Goal: Task Accomplishment & Management: Manage account settings

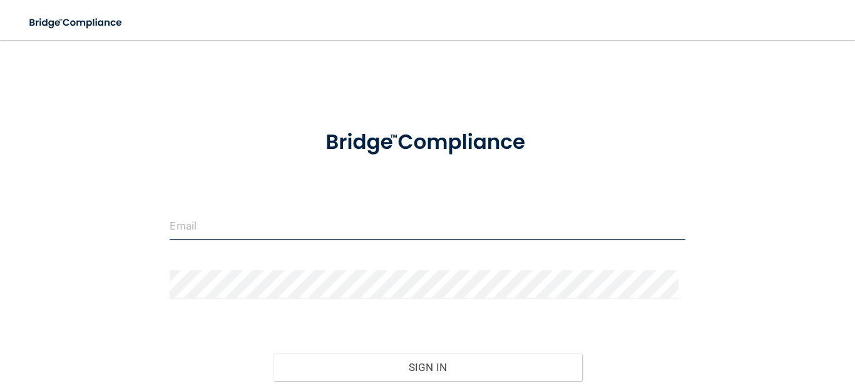
click at [200, 223] on input "email" at bounding box center [427, 226] width 515 height 28
type input "[EMAIL_ADDRESS][DOMAIN_NAME]"
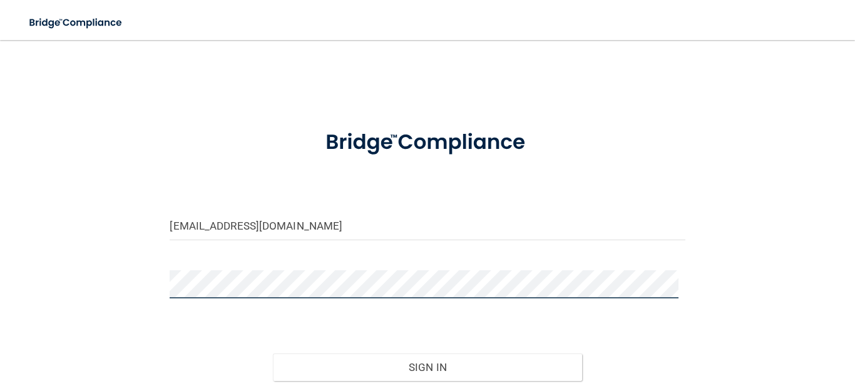
click at [273, 354] on button "Sign In" at bounding box center [427, 368] width 309 height 28
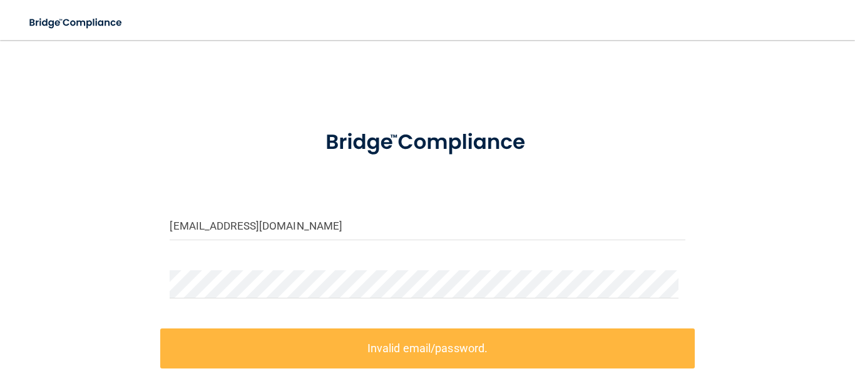
click at [97, 274] on div "[EMAIL_ADDRESS][DOMAIN_NAME] Invalid email/password. You don't have permission …" at bounding box center [427, 275] width 805 height 445
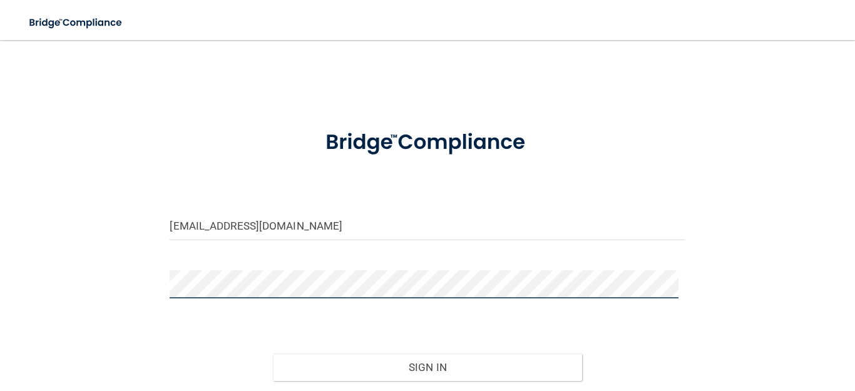
click at [273, 354] on button "Sign In" at bounding box center [427, 368] width 309 height 28
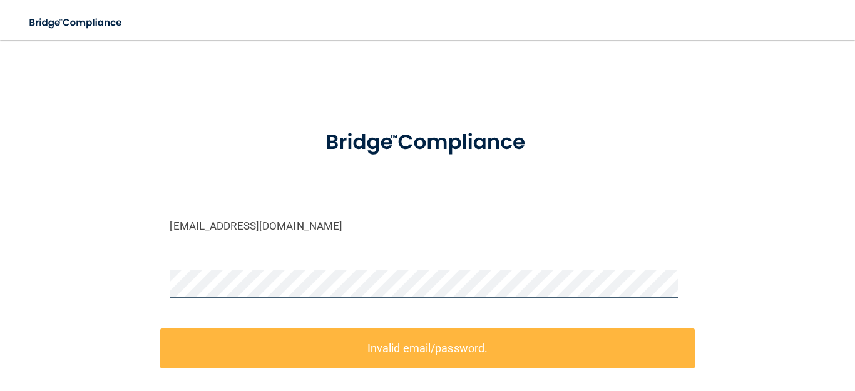
click at [166, 273] on div at bounding box center [427, 289] width 534 height 38
drag, startPoint x: 162, startPoint y: 271, endPoint x: 121, endPoint y: 267, distance: 40.9
click at [146, 269] on div "[EMAIL_ADDRESS][DOMAIN_NAME] Invalid email/password. You don't have permission …" at bounding box center [427, 275] width 805 height 445
click at [121, 267] on div "[EMAIL_ADDRESS][DOMAIN_NAME] Invalid email/password. You don't have permission …" at bounding box center [427, 275] width 805 height 445
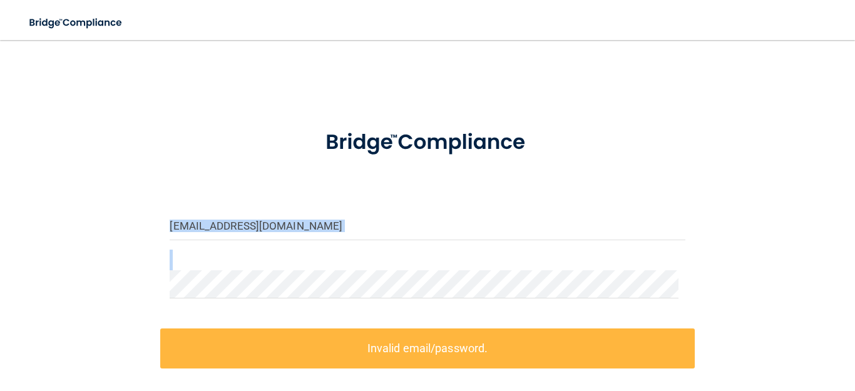
drag, startPoint x: 121, startPoint y: 267, endPoint x: 136, endPoint y: 267, distance: 15.0
click at [126, 266] on div "[EMAIL_ADDRESS][DOMAIN_NAME] Invalid email/password. You don't have permission …" at bounding box center [427, 275] width 805 height 445
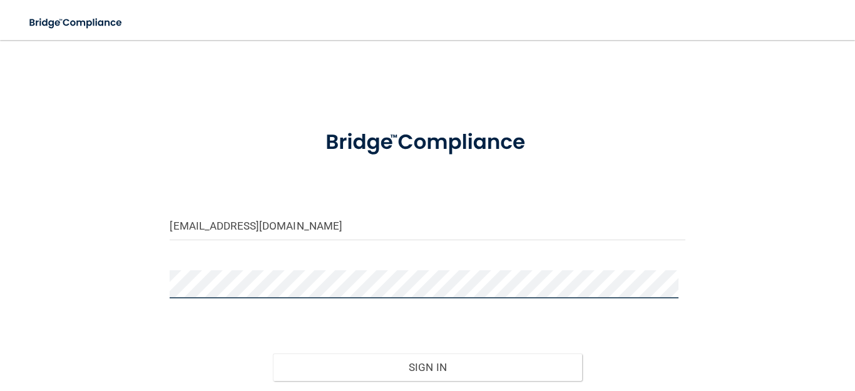
click at [273, 354] on button "Sign In" at bounding box center [427, 368] width 309 height 28
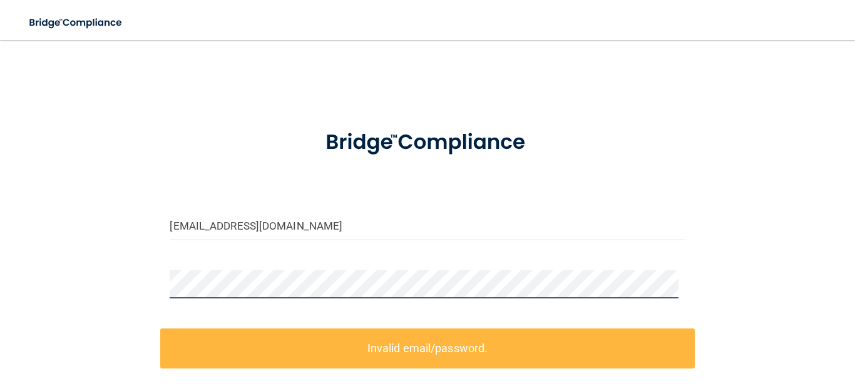
click at [162, 286] on div at bounding box center [427, 289] width 534 height 38
click at [160, 286] on div at bounding box center [427, 289] width 534 height 38
click at [156, 286] on div "raquelcastilleja143@gmail.com Invalid email/password. You don't have permission…" at bounding box center [427, 275] width 805 height 445
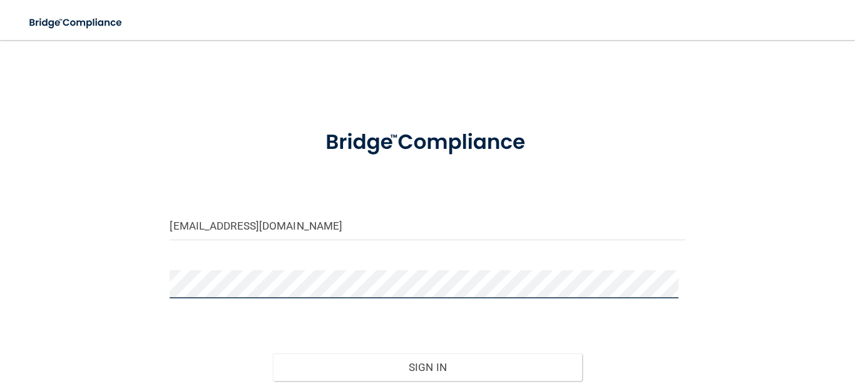
click at [273, 354] on button "Sign In" at bounding box center [427, 368] width 309 height 28
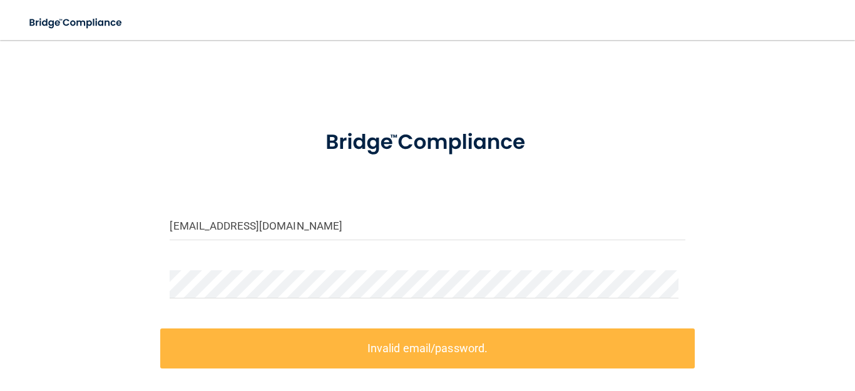
click at [265, 302] on div at bounding box center [427, 289] width 534 height 38
click at [262, 301] on div at bounding box center [427, 289] width 534 height 38
click at [138, 270] on div "raquelcastilleja143@gmail.com Invalid email/password. You don't have permission…" at bounding box center [427, 275] width 805 height 445
click at [131, 270] on div "raquelcastilleja143@gmail.com Invalid email/password. You don't have permission…" at bounding box center [427, 275] width 805 height 445
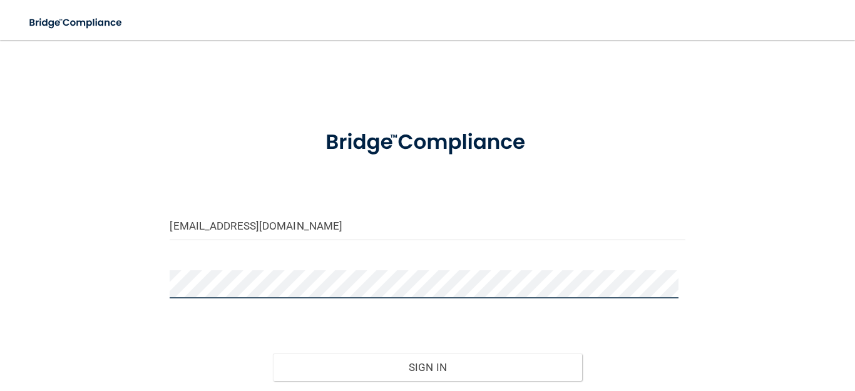
click at [273, 354] on button "Sign In" at bounding box center [427, 368] width 309 height 28
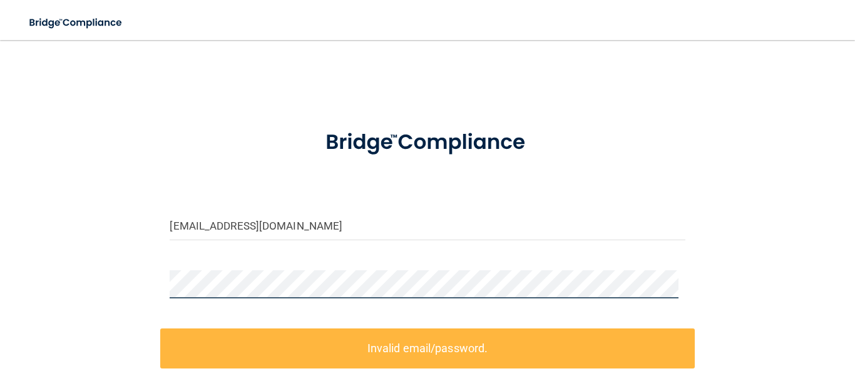
click at [164, 283] on div at bounding box center [427, 289] width 534 height 38
click at [163, 283] on div at bounding box center [427, 289] width 534 height 38
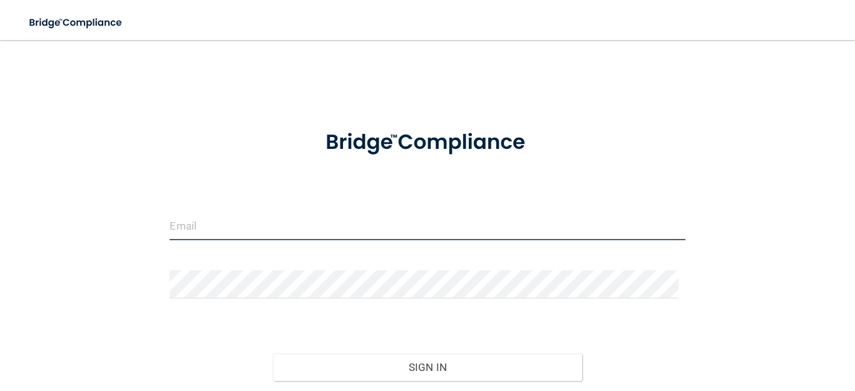
click at [205, 222] on input "email" at bounding box center [427, 226] width 515 height 28
type input "[EMAIL_ADDRESS][DOMAIN_NAME]"
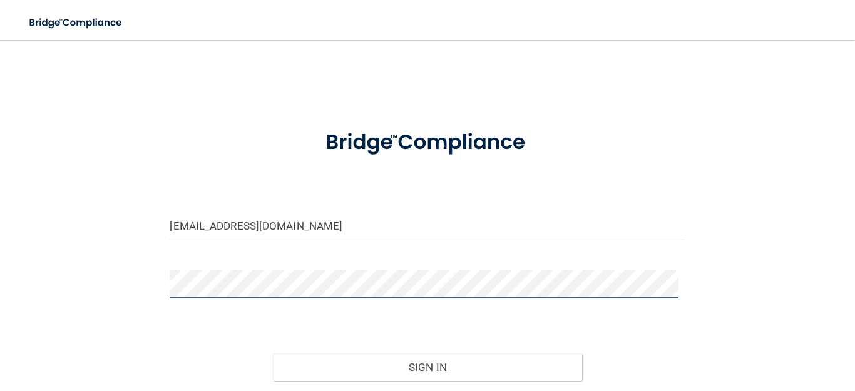
click at [273, 354] on button "Sign In" at bounding box center [427, 368] width 309 height 28
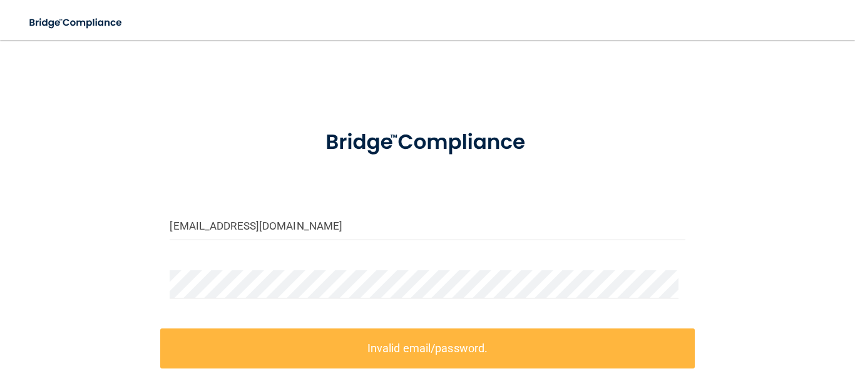
click at [162, 277] on div at bounding box center [427, 289] width 534 height 38
click at [207, 277] on div at bounding box center [427, 289] width 534 height 38
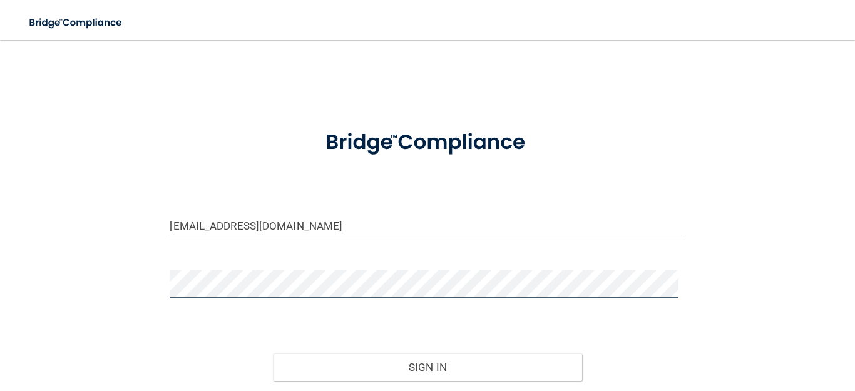
click at [273, 354] on button "Sign In" at bounding box center [427, 368] width 309 height 28
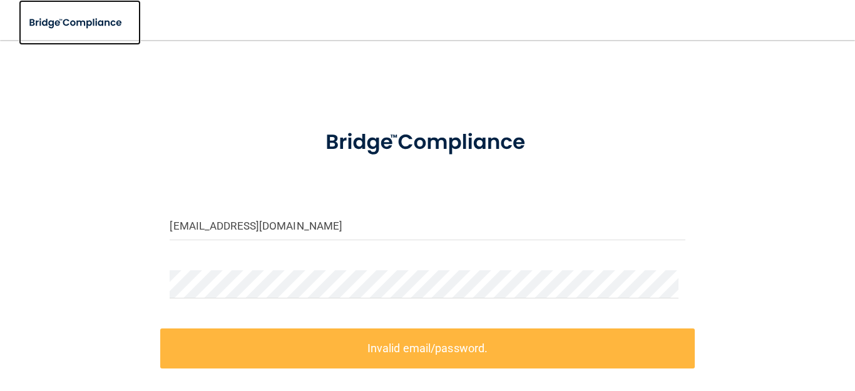
click at [80, 20] on img at bounding box center [76, 23] width 115 height 26
